Goal: Information Seeking & Learning: Learn about a topic

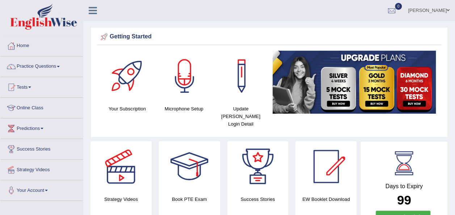
click at [60, 67] on span at bounding box center [58, 66] width 3 height 1
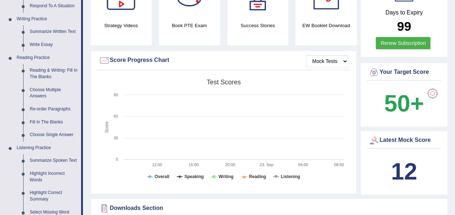
scroll to position [188, 0]
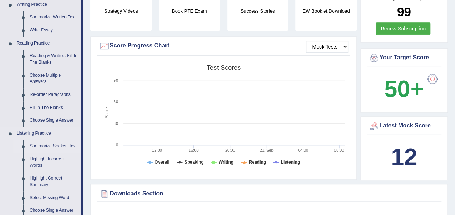
click at [52, 145] on link "Summarize Spoken Text" at bounding box center [53, 146] width 55 height 13
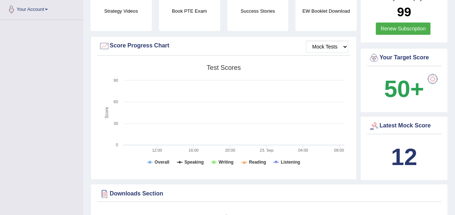
scroll to position [156, 0]
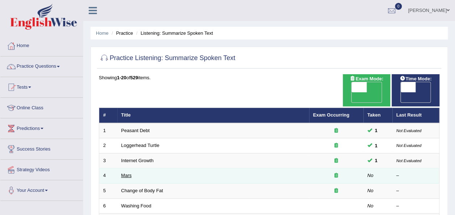
click at [122, 173] on link "Mars" at bounding box center [126, 175] width 11 height 5
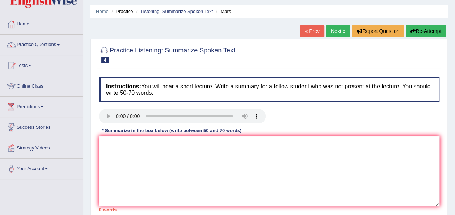
scroll to position [29, 0]
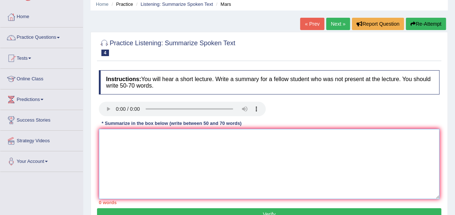
click at [140, 136] on textarea at bounding box center [269, 164] width 341 height 70
click at [106, 138] on textarea at bounding box center [269, 164] width 341 height 70
click at [191, 138] on textarea "mars is the most planet in the sun" at bounding box center [269, 164] width 341 height 70
click at [128, 137] on textarea "mars is the most planet in the sun" at bounding box center [269, 164] width 341 height 70
click at [143, 137] on textarea "mars is the most planet in the sun" at bounding box center [269, 164] width 341 height 70
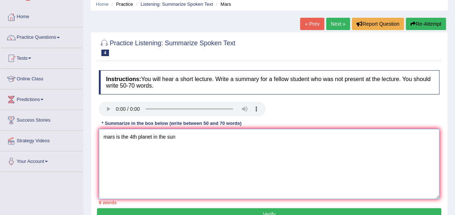
click at [180, 133] on textarea "mars is the 4th planet in the sun" at bounding box center [269, 164] width 341 height 70
click at [245, 142] on textarea "mars is the 4th planet in the sun and the second smallest" at bounding box center [269, 164] width 341 height 70
click at [105, 146] on textarea "mars is the 4th planet in the sun and the second smallest in the sollar system …" at bounding box center [269, 164] width 341 height 70
click at [107, 149] on textarea "mars is the 4th planet in the sun and the second smallest in the sollar system …" at bounding box center [269, 164] width 341 height 70
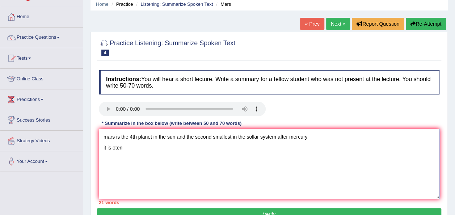
click at [115, 151] on textarea "mars is the 4th planet in the sun and the second smallest in the sollar system …" at bounding box center [269, 164] width 341 height 70
click at [128, 152] on textarea "mars is the 4th planet in the sun and the second smallest in the sollar system …" at bounding box center [269, 164] width 341 height 70
click at [169, 149] on textarea "mars is the 4th planet in the sun and the second smallest in the sollar system …" at bounding box center [269, 164] width 341 height 70
click at [222, 147] on textarea "mars is the 4th planet in the sun and the second smallest in the sollar system …" at bounding box center [269, 164] width 341 height 70
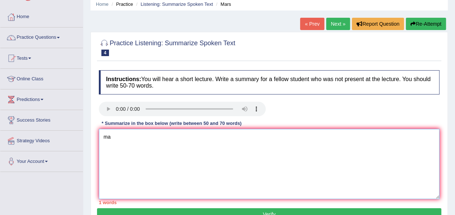
type textarea "m"
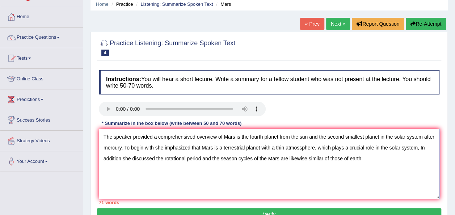
click at [354, 158] on textarea "The speaker provided a comprehensived overview of Mars is the fourth planet fro…" at bounding box center [269, 164] width 341 height 70
click at [350, 157] on textarea "The speaker provided a comprehensived overview of Mars is the fourth planet fro…" at bounding box center [269, 164] width 341 height 70
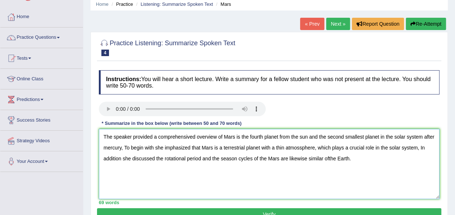
click at [330, 158] on textarea "The speaker provided a comprehensived overview of Mars is the fourth planet fro…" at bounding box center [269, 164] width 341 height 70
click at [352, 158] on textarea "The speaker provided a comprehensived overview of Mars is the fourth planet fro…" at bounding box center [269, 164] width 341 height 70
type textarea "The speaker provided a comprehensived overview of Mars is the fourth planet fro…"
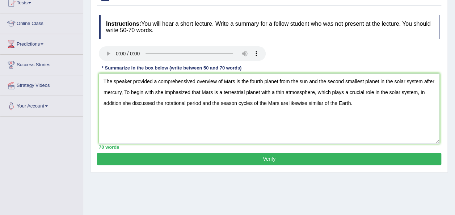
scroll to position [87, 0]
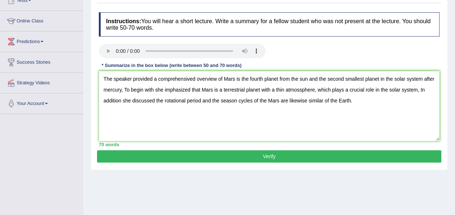
click at [267, 156] on button "Verify" at bounding box center [269, 156] width 345 height 12
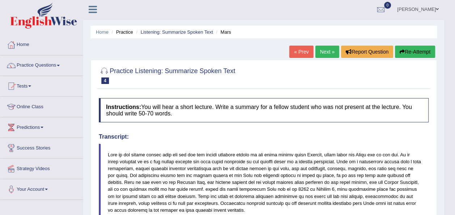
scroll to position [0, 0]
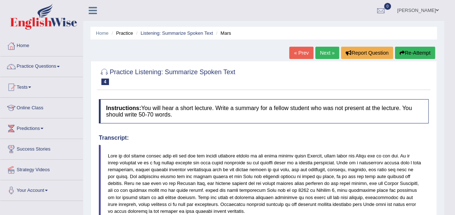
click at [325, 56] on link "Next »" at bounding box center [328, 53] width 24 height 12
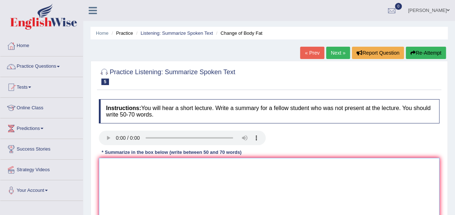
click at [114, 169] on textarea at bounding box center [269, 193] width 341 height 70
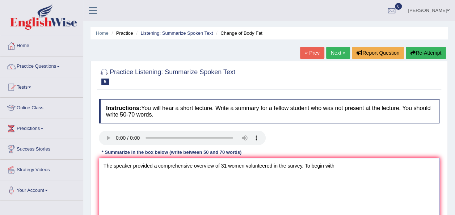
click at [337, 163] on textarea "The speaker provided a comprehensive overview of 31 women volunteered in the su…" at bounding box center [269, 193] width 341 height 70
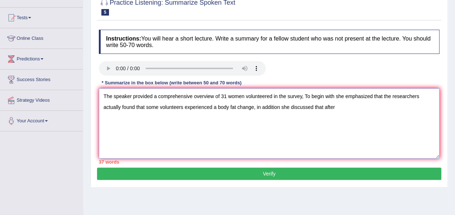
scroll to position [72, 0]
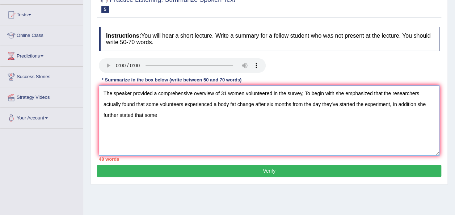
click at [425, 104] on textarea "The speaker provided a comprehensive overview of 31 women volunteered in the su…" at bounding box center [269, 120] width 341 height 70
click at [176, 113] on textarea "The speaker provided a comprehensive overview of 31 women volunteered in the su…" at bounding box center [269, 120] width 341 height 70
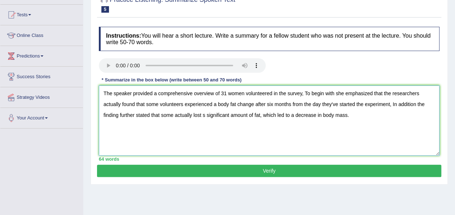
click at [206, 114] on textarea "The speaker provided a comprehensive overview of 31 women volunteered in the su…" at bounding box center [269, 120] width 341 height 70
click at [205, 114] on textarea "The speaker provided a comprehensive overview of 31 women volunteered in the su…" at bounding box center [269, 120] width 341 height 70
type textarea "The speaker provided a comprehensive overview of 31 women volunteered in the su…"
click at [277, 168] on button "Verify" at bounding box center [269, 171] width 345 height 12
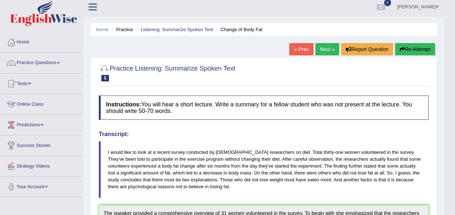
scroll to position [0, 0]
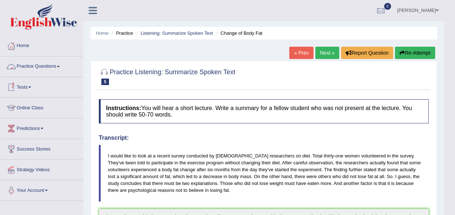
click at [60, 64] on link "Practice Questions" at bounding box center [41, 66] width 83 height 18
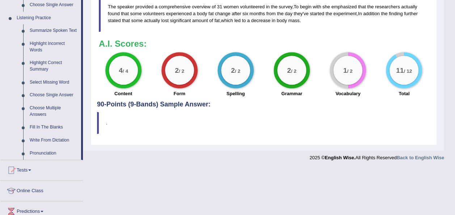
scroll to position [304, 0]
